Goal: Task Accomplishment & Management: Manage account settings

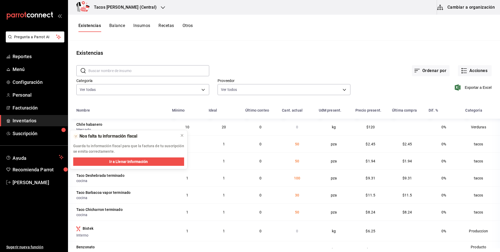
click at [123, 11] on div "Tacos Don Pedro (Central)" at bounding box center [119, 7] width 95 height 15
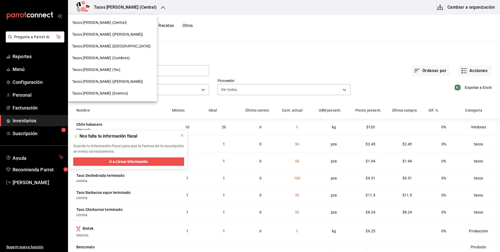
click at [117, 38] on div "Tacos [PERSON_NAME] ([PERSON_NAME])" at bounding box center [112, 35] width 89 height 12
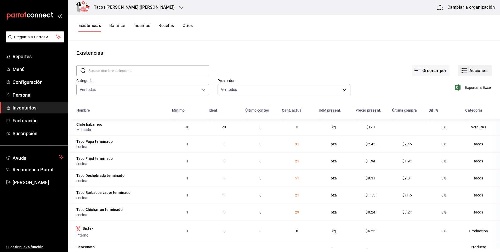
click at [468, 69] on button "Acciones" at bounding box center [475, 70] width 34 height 11
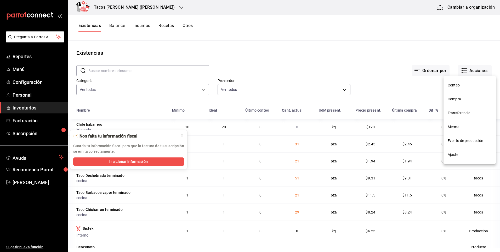
click at [464, 103] on li "Compra" at bounding box center [470, 99] width 52 height 14
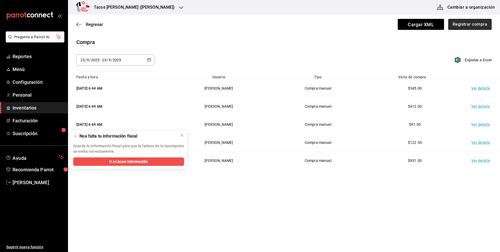
click at [465, 24] on button "Registrar compra" at bounding box center [469, 24] width 43 height 11
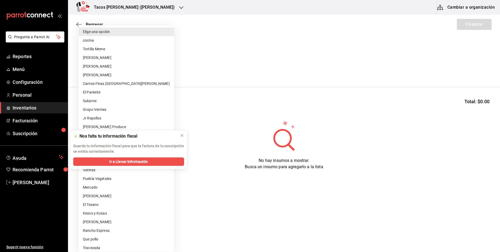
click at [125, 68] on body "Pregunta a Parrot AI Reportes Menú Configuración Personal Inventarios Facturaci…" at bounding box center [250, 111] width 500 height 222
click at [126, 41] on li "cocina" at bounding box center [126, 40] width 95 height 9
type input "237c9a5b-4078-49eb-83ef-23bf52bd7acd"
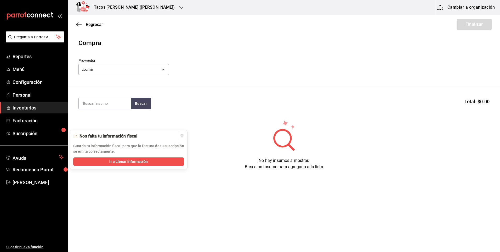
click at [180, 134] on button at bounding box center [182, 135] width 8 height 8
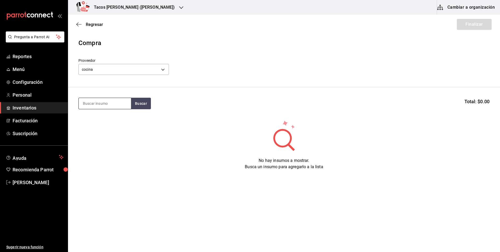
click at [101, 98] on input at bounding box center [105, 103] width 52 height 11
type input "des"
click at [140, 105] on button "Buscar" at bounding box center [141, 104] width 20 height 12
click at [92, 129] on div "Presentación - cocina" at bounding box center [105, 130] width 44 height 5
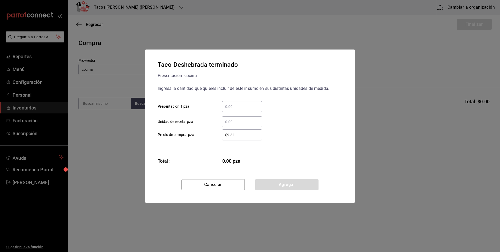
click at [235, 106] on input "​ Presentación 1 pza" at bounding box center [242, 106] width 40 height 6
type input "100"
click at [281, 186] on button "Agregar" at bounding box center [286, 184] width 63 height 11
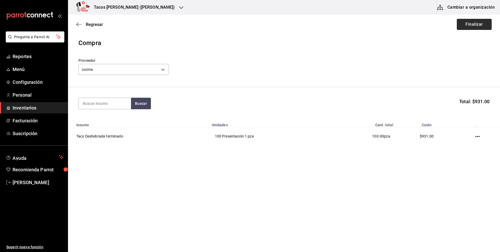
click at [474, 29] on button "Finalizar" at bounding box center [474, 24] width 35 height 11
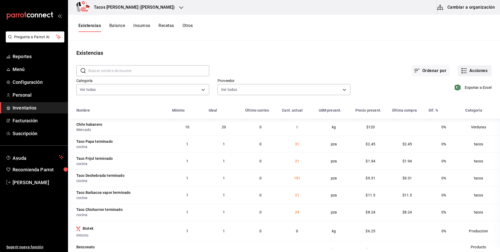
click at [468, 70] on button "Acciones" at bounding box center [475, 70] width 34 height 11
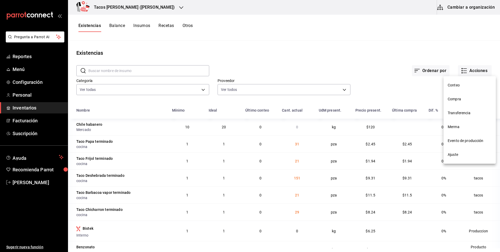
click at [463, 95] on li "Compra" at bounding box center [470, 99] width 52 height 14
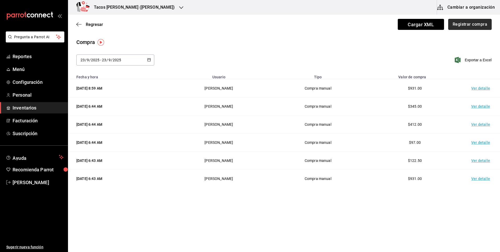
click at [464, 26] on button "Registrar compra" at bounding box center [469, 24] width 43 height 11
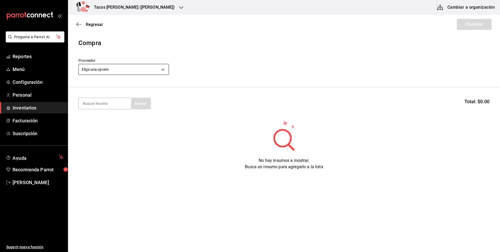
click at [109, 71] on body "Pregunta a Parrot AI Reportes Menú Configuración Personal Inventarios Facturaci…" at bounding box center [250, 111] width 500 height 222
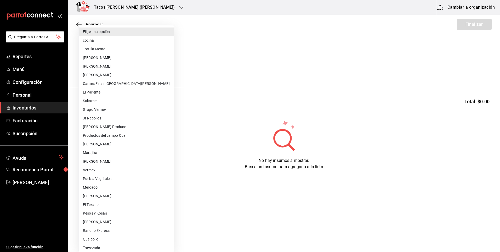
click at [98, 37] on li "cocina" at bounding box center [126, 40] width 95 height 9
type input "237c9a5b-4078-49eb-83ef-23bf52bd7acd"
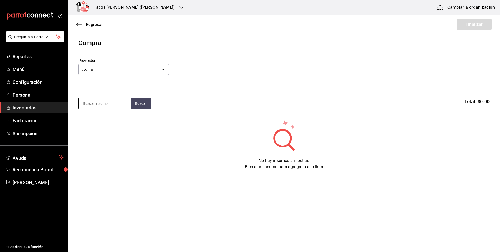
click at [103, 105] on input at bounding box center [105, 103] width 52 height 11
type input "pap"
click at [141, 101] on button "Buscar" at bounding box center [141, 104] width 20 height 12
click at [113, 124] on div "Presentación - cocina" at bounding box center [103, 124] width 41 height 5
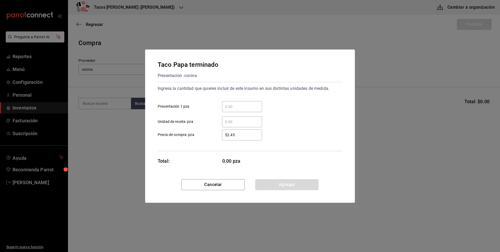
click at [250, 104] on input "​ Presentación 1 pza" at bounding box center [242, 106] width 40 height 6
type input "50"
click at [275, 186] on button "Agregar" at bounding box center [286, 184] width 63 height 11
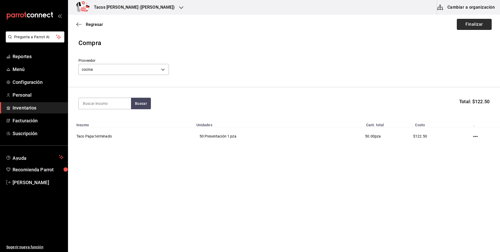
click at [466, 25] on button "Finalizar" at bounding box center [474, 24] width 35 height 11
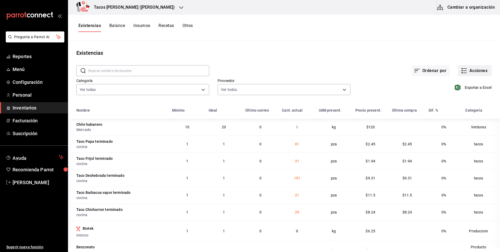
click at [463, 66] on button "Acciones" at bounding box center [475, 70] width 34 height 11
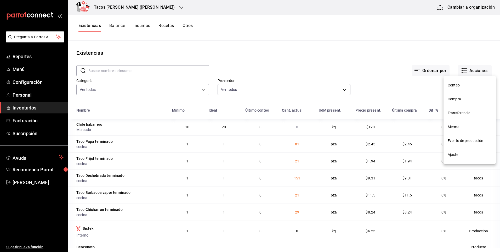
click at [454, 102] on li "Compra" at bounding box center [470, 99] width 52 height 14
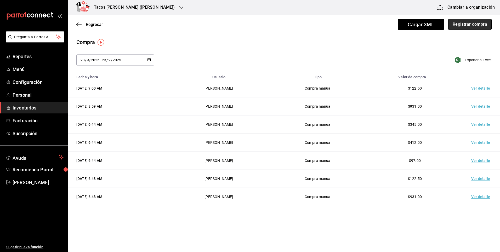
click at [466, 26] on button "Registrar compra" at bounding box center [469, 24] width 43 height 11
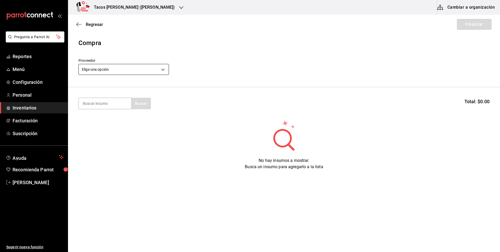
click at [144, 65] on body "Pregunta a Parrot AI Reportes Menú Configuración Personal Inventarios Facturaci…" at bounding box center [250, 111] width 500 height 222
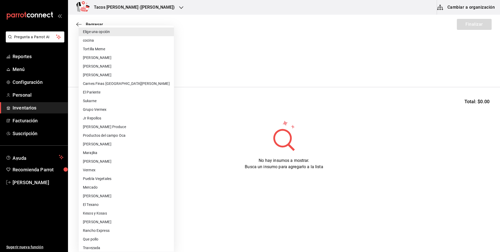
click at [119, 41] on li "cocina" at bounding box center [126, 40] width 95 height 9
type input "237c9a5b-4078-49eb-83ef-23bf52bd7acd"
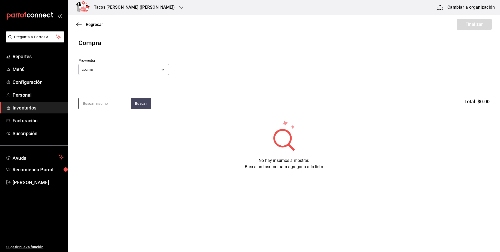
click at [103, 101] on input at bounding box center [105, 103] width 52 height 11
type input "frijol"
click at [147, 102] on button "Buscar" at bounding box center [141, 104] width 20 height 12
click at [142, 106] on button "Buscar" at bounding box center [141, 104] width 20 height 12
click at [111, 116] on div "Taco Frijol terminado" at bounding box center [103, 118] width 40 height 6
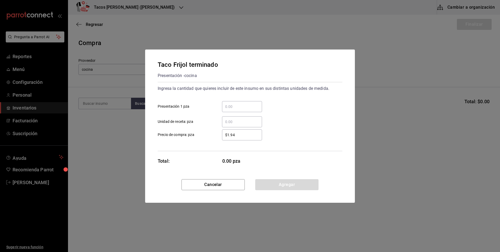
click at [242, 106] on input "​ Presentación 1 pza" at bounding box center [242, 106] width 40 height 6
type input "50"
click at [288, 189] on button "Agregar" at bounding box center [286, 184] width 63 height 11
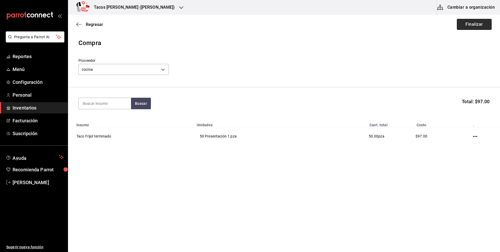
click at [472, 22] on button "Finalizar" at bounding box center [474, 24] width 35 height 11
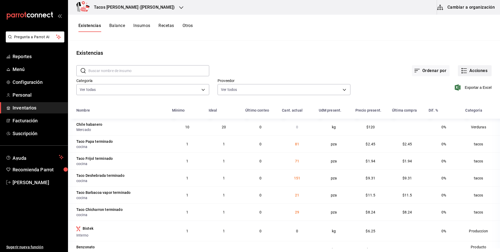
click at [475, 69] on button "Acciones" at bounding box center [475, 70] width 34 height 11
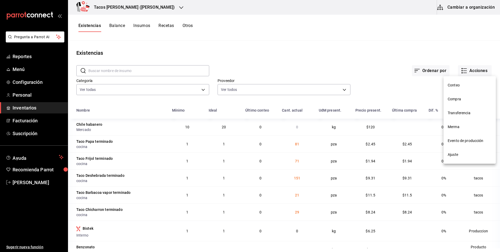
click at [467, 96] on li "Compra" at bounding box center [470, 99] width 52 height 14
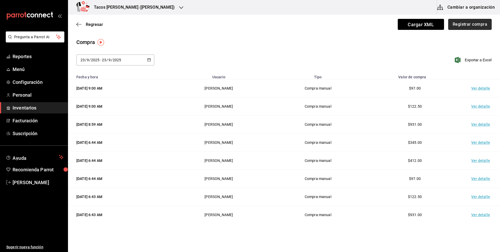
click at [453, 22] on button "Registrar compra" at bounding box center [469, 24] width 43 height 11
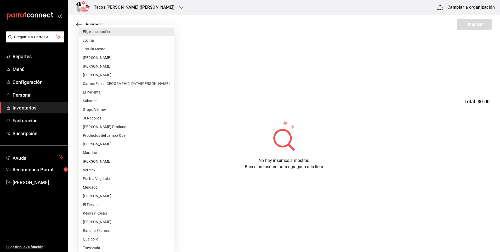
click at [123, 69] on body "Pregunta a Parrot AI Reportes Menú Configuración Personal Inventarios Facturaci…" at bounding box center [250, 111] width 500 height 222
click at [129, 40] on li "cocina" at bounding box center [126, 40] width 95 height 9
type input "237c9a5b-4078-49eb-83ef-23bf52bd7acd"
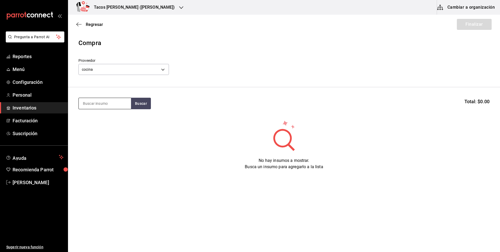
click at [99, 101] on input at bounding box center [105, 103] width 52 height 11
type input "chi"
click at [138, 101] on button "Buscar" at bounding box center [141, 104] width 20 height 12
click at [119, 117] on div "Taco Chicharron terminado" at bounding box center [105, 121] width 44 height 13
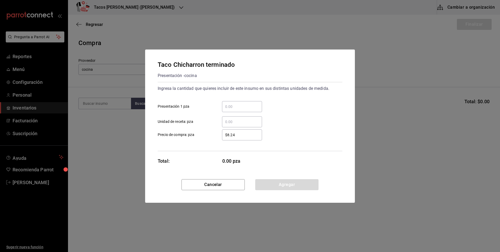
click at [239, 106] on input "​ Presentación 1 pza" at bounding box center [242, 106] width 40 height 6
type input "50"
click at [279, 180] on button "Agregar" at bounding box center [286, 184] width 63 height 11
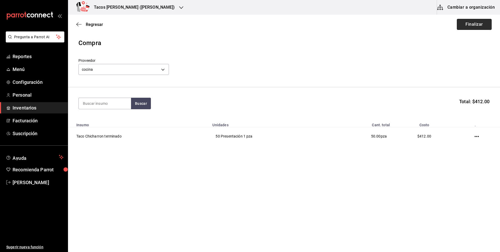
click at [470, 23] on button "Finalizar" at bounding box center [474, 24] width 35 height 11
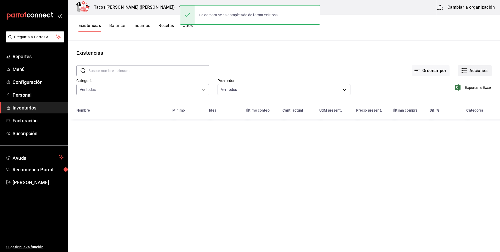
click at [474, 71] on button "Acciones" at bounding box center [475, 70] width 34 height 11
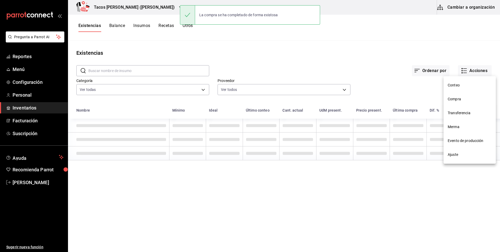
click at [457, 95] on li "Compra" at bounding box center [470, 99] width 52 height 14
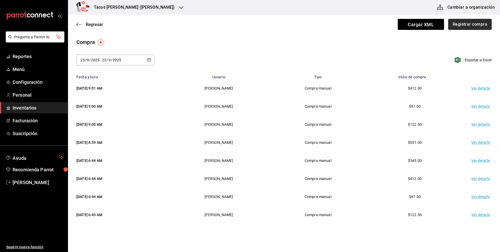
click at [462, 23] on button "Registrar compra" at bounding box center [469, 24] width 43 height 11
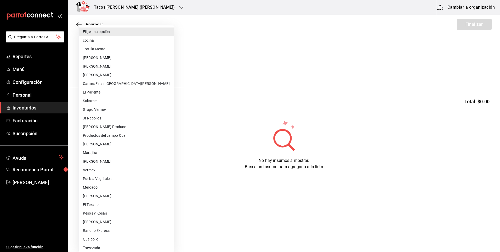
click at [166, 73] on body "Pregunta a Parrot AI Reportes Menú Configuración Personal Inventarios Facturaci…" at bounding box center [250, 111] width 500 height 222
click at [123, 38] on li "cocina" at bounding box center [126, 40] width 95 height 9
type input "237c9a5b-4078-49eb-83ef-23bf52bd7acd"
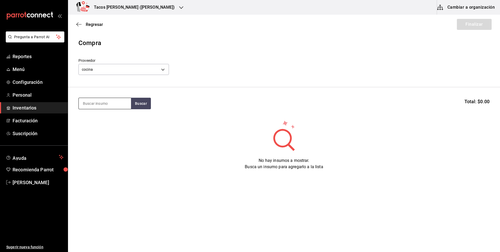
click at [115, 99] on input at bounding box center [105, 103] width 52 height 11
type input "barb"
click at [134, 106] on button "Buscar" at bounding box center [141, 104] width 20 height 12
click at [102, 123] on div "Taco Barbacoa vapor terminado" at bounding box center [105, 121] width 44 height 13
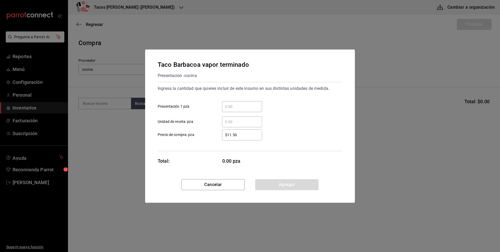
click at [228, 109] on input "​ Presentación 1 pza" at bounding box center [242, 106] width 40 height 6
type input "30"
click at [286, 185] on button "Agregar" at bounding box center [286, 184] width 63 height 11
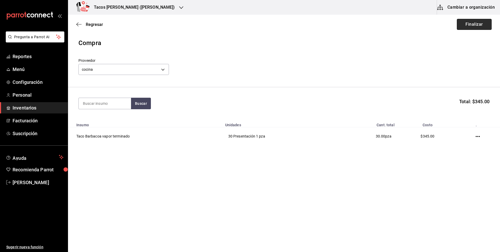
click at [474, 28] on button "Finalizar" at bounding box center [474, 24] width 35 height 11
